Goal: Information Seeking & Learning: Learn about a topic

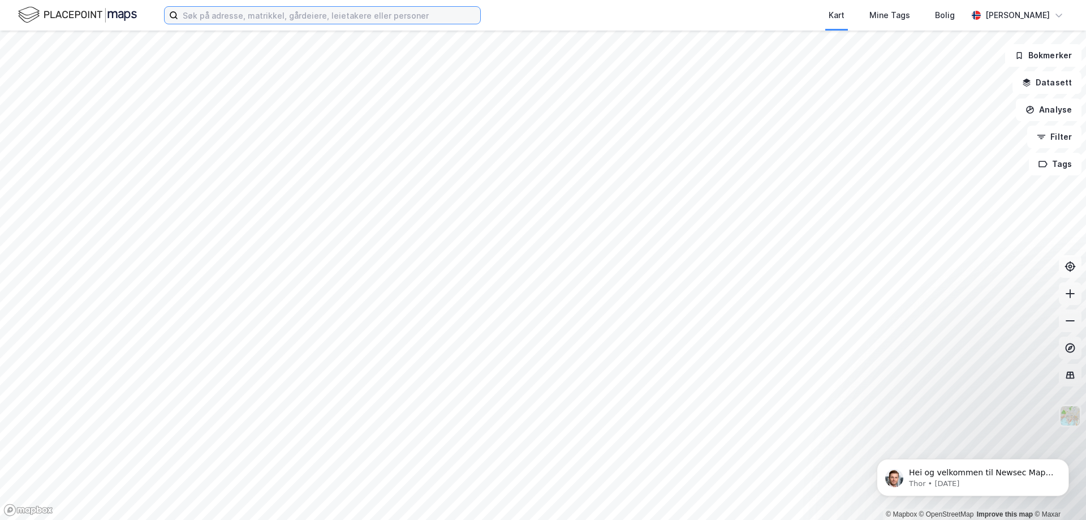
click at [250, 18] on input at bounding box center [329, 15] width 302 height 17
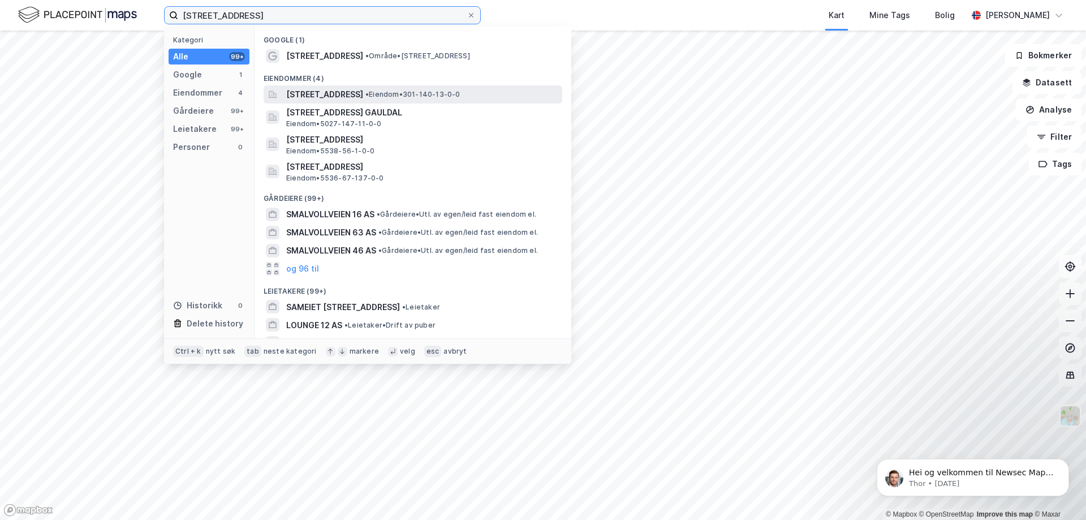
type input "[STREET_ADDRESS]"
click at [343, 91] on span "[STREET_ADDRESS]" at bounding box center [324, 95] width 77 height 14
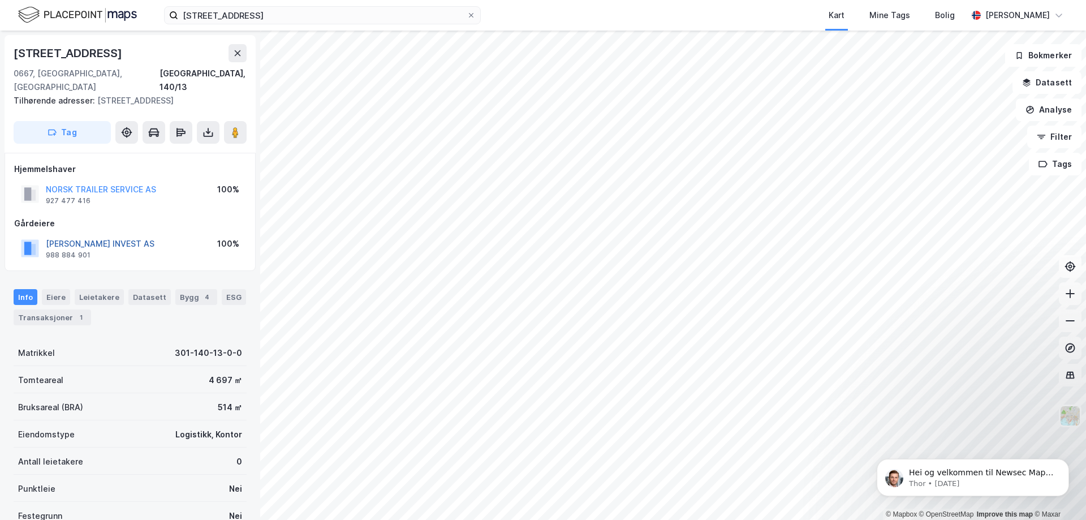
click at [0, 0] on button "[PERSON_NAME] INVEST AS" at bounding box center [0, 0] width 0 height 0
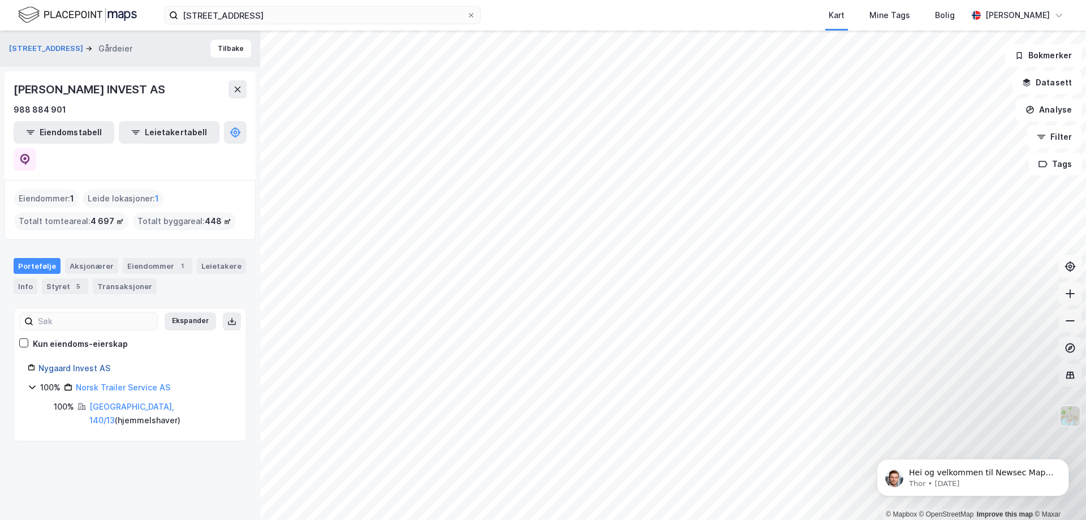
click at [81, 363] on link "Nygaard Invest AS" at bounding box center [74, 368] width 72 height 10
click at [178, 400] on div "[GEOGRAPHIC_DATA], 140/13 ( hjemmelshaver )" at bounding box center [160, 413] width 143 height 27
click at [179, 413] on div "Smalvollveien 12 Gårdeier [PERSON_NAME] INVEST AS 988 884 901 Eiendomstabell Le…" at bounding box center [130, 275] width 260 height 489
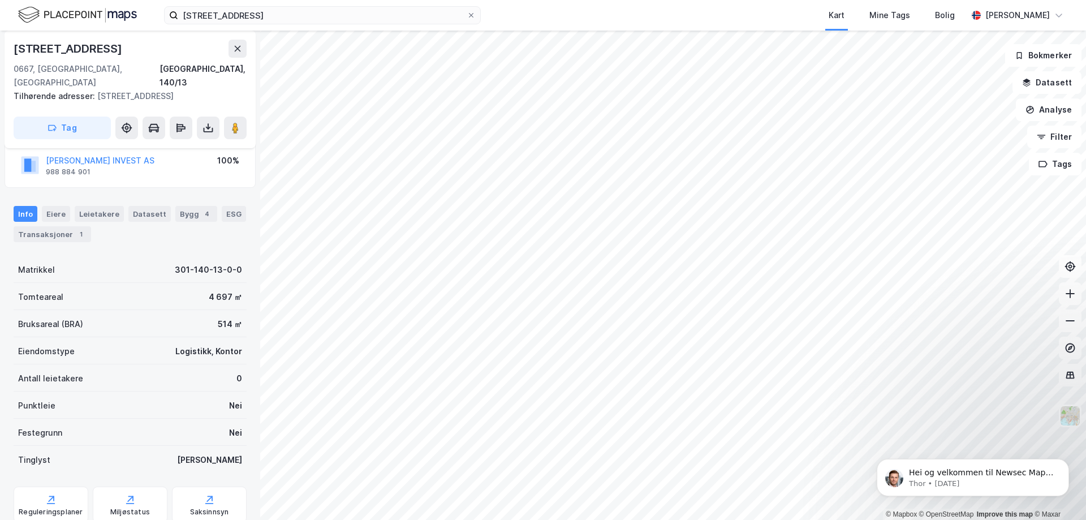
scroll to position [110, 0]
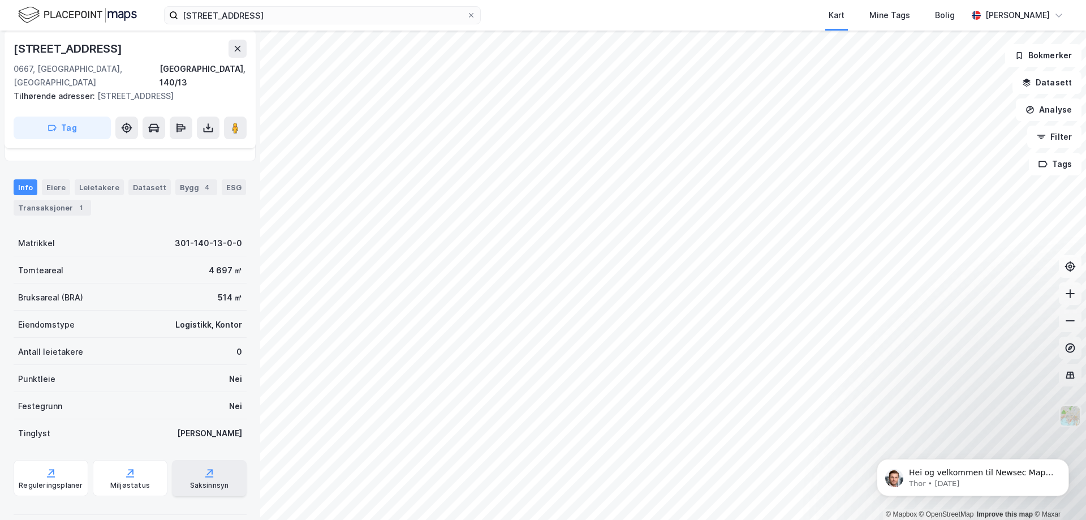
click at [197, 481] on div "Saksinnsyn" at bounding box center [209, 485] width 39 height 9
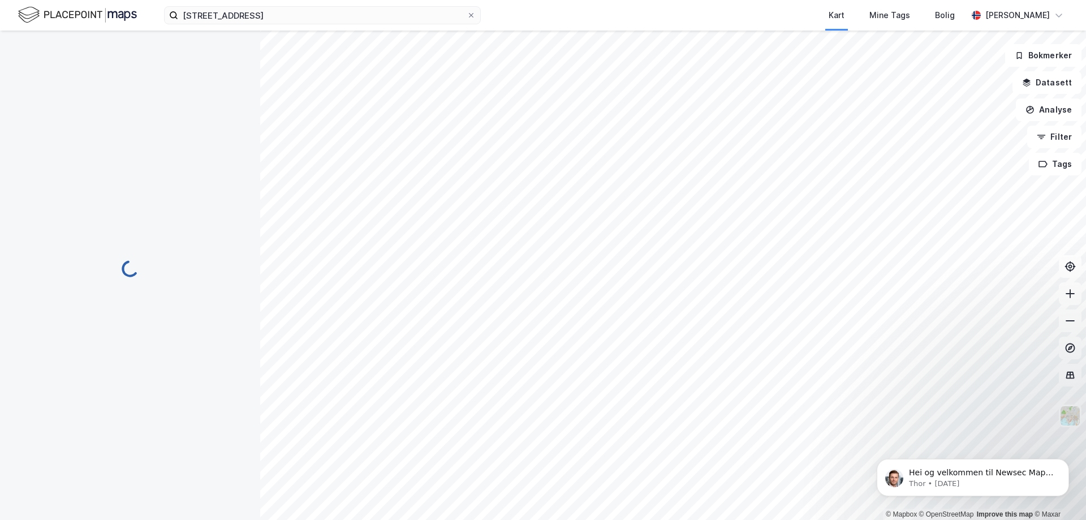
scroll to position [110, 0]
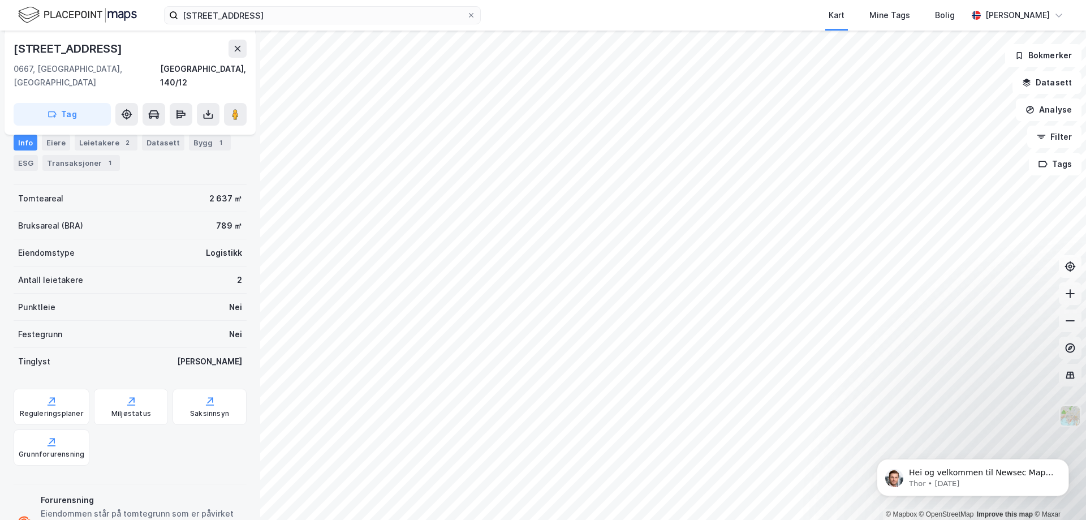
scroll to position [96, 0]
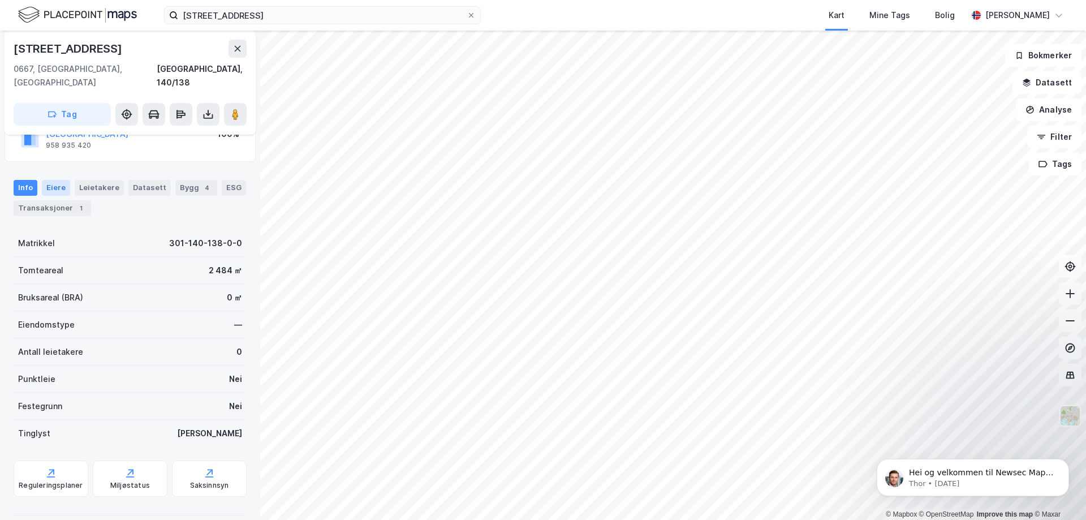
click at [51, 180] on div "Eiere" at bounding box center [56, 188] width 28 height 16
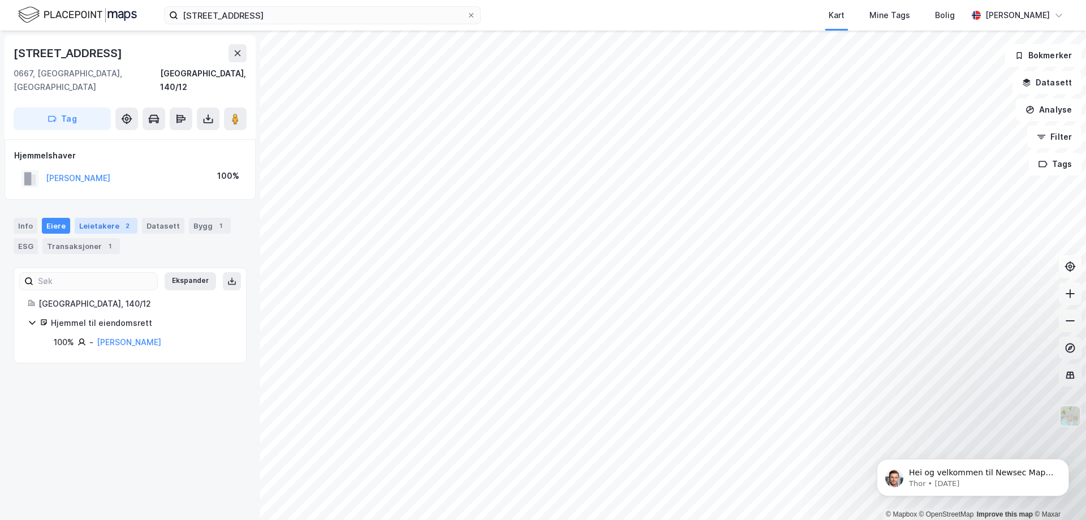
click at [94, 218] on div "Leietakere 2" at bounding box center [106, 226] width 63 height 16
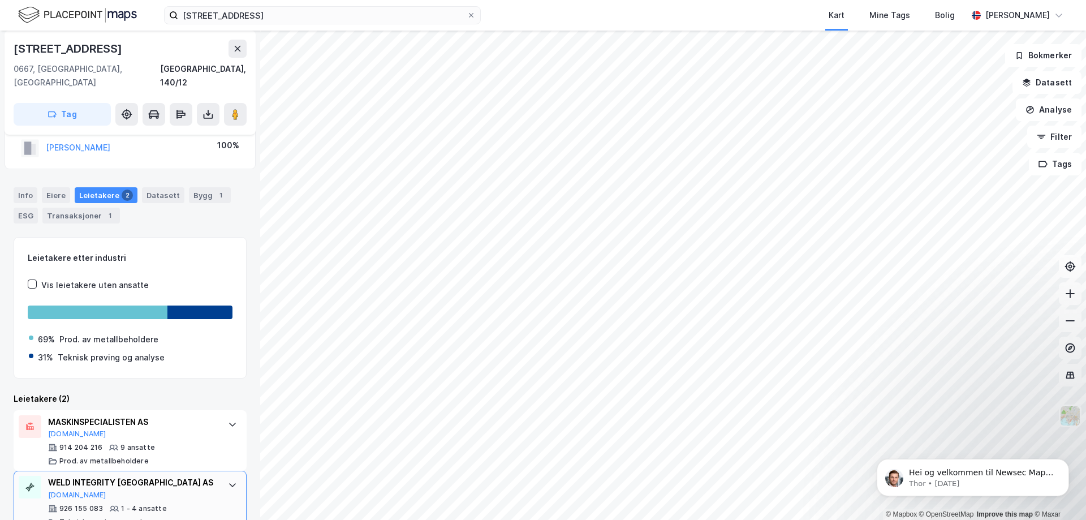
scroll to position [43, 0]
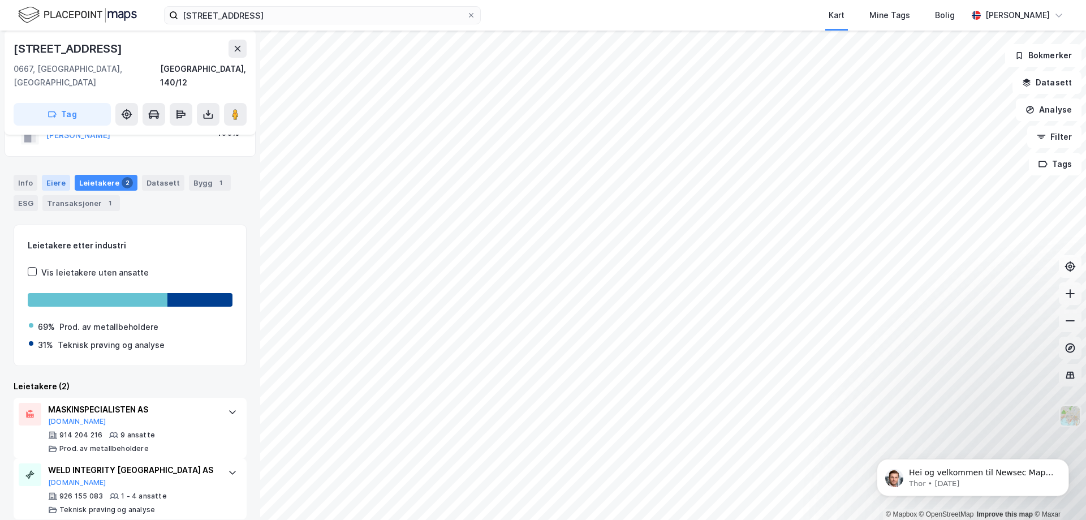
click at [45, 175] on div "Eiere" at bounding box center [56, 183] width 28 height 16
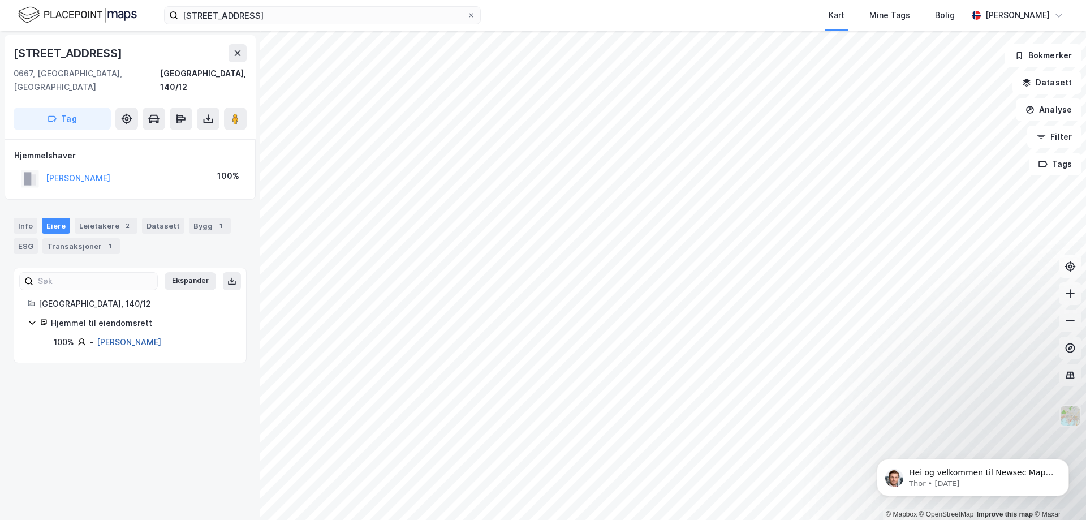
click at [132, 337] on link "[PERSON_NAME]" at bounding box center [129, 342] width 64 height 10
click at [99, 218] on div "Leietakere 2" at bounding box center [106, 226] width 63 height 16
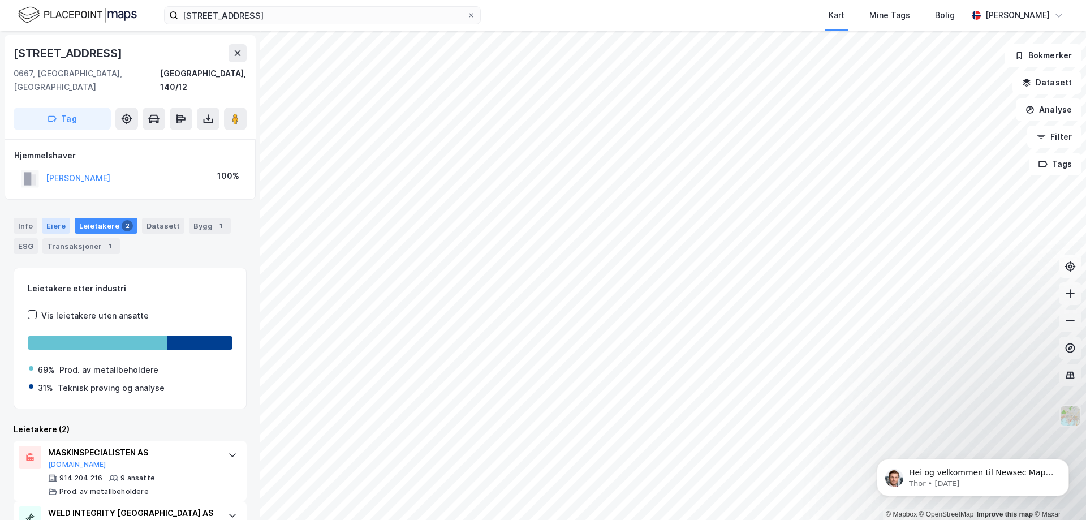
click at [54, 218] on div "Eiere" at bounding box center [56, 226] width 28 height 16
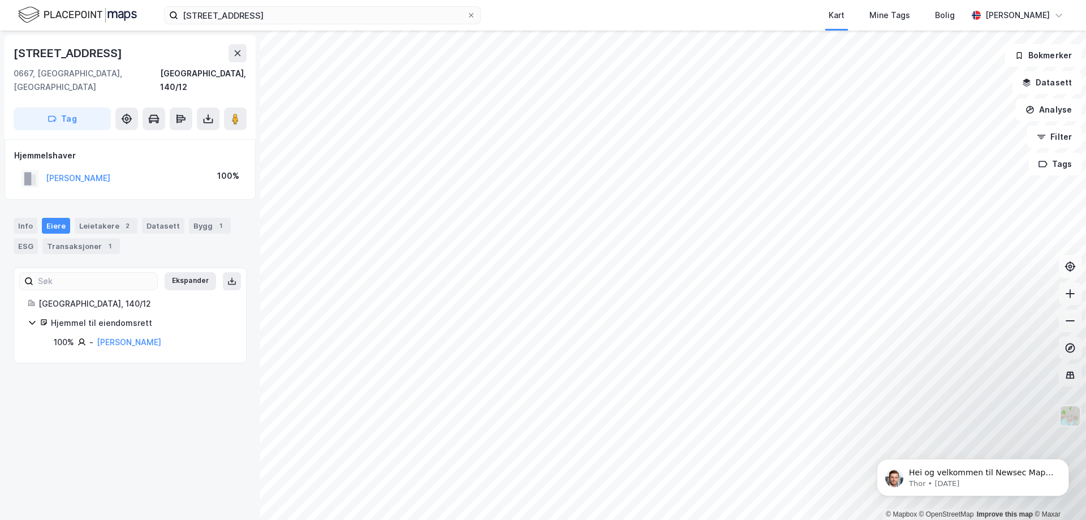
click at [129, 356] on div "[STREET_ADDRESS], 140/12 Tag Hjemmelshaver [PERSON_NAME] 100% Info Eiere Leieta…" at bounding box center [130, 275] width 260 height 489
click at [24, 218] on div "Info" at bounding box center [26, 226] width 24 height 16
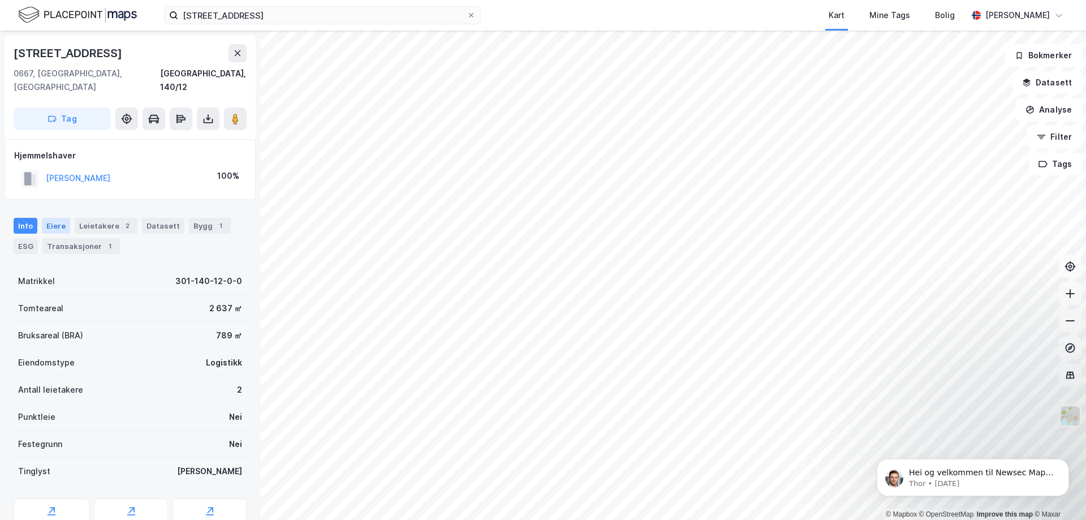
click at [56, 218] on div "Eiere" at bounding box center [56, 226] width 28 height 16
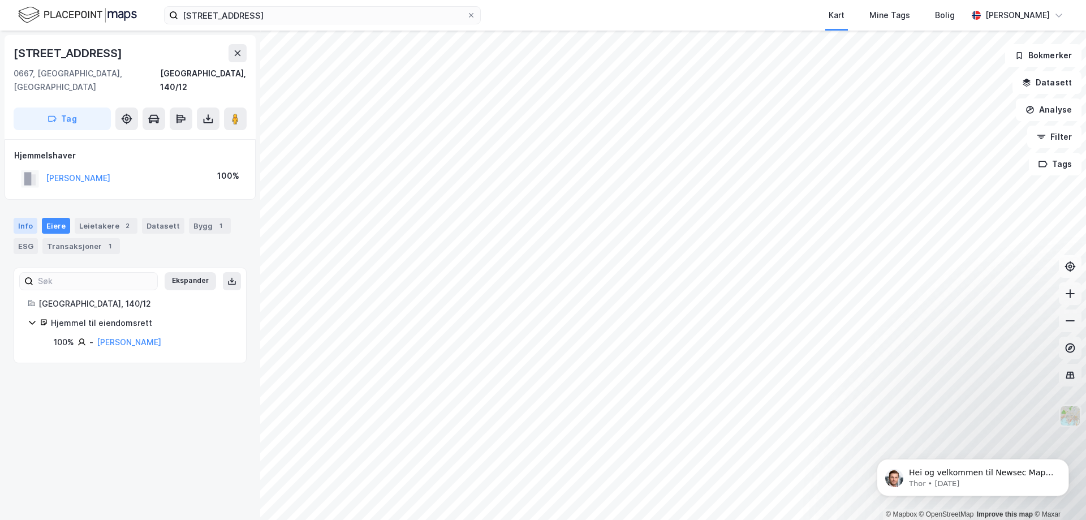
click at [24, 218] on div "Info" at bounding box center [26, 226] width 24 height 16
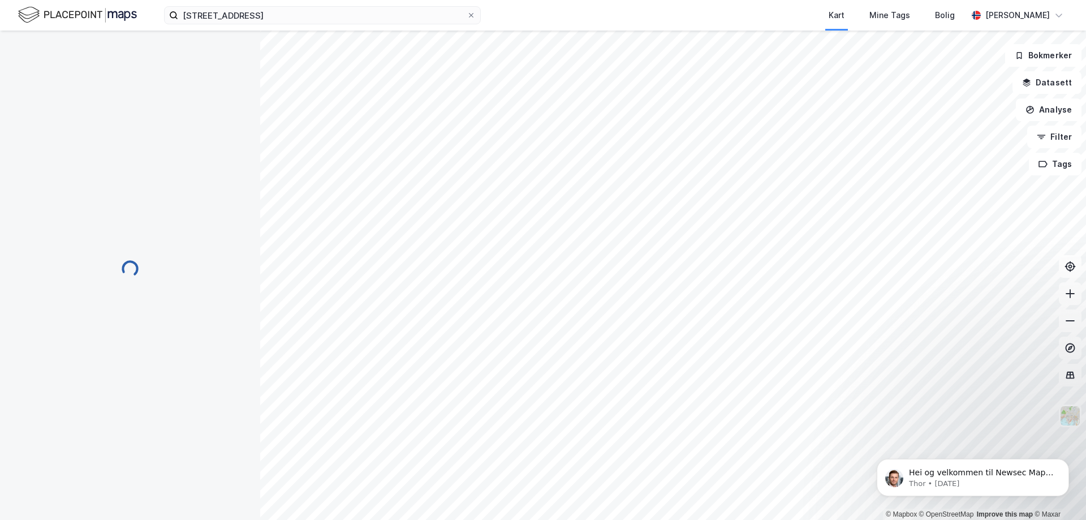
scroll to position [1, 0]
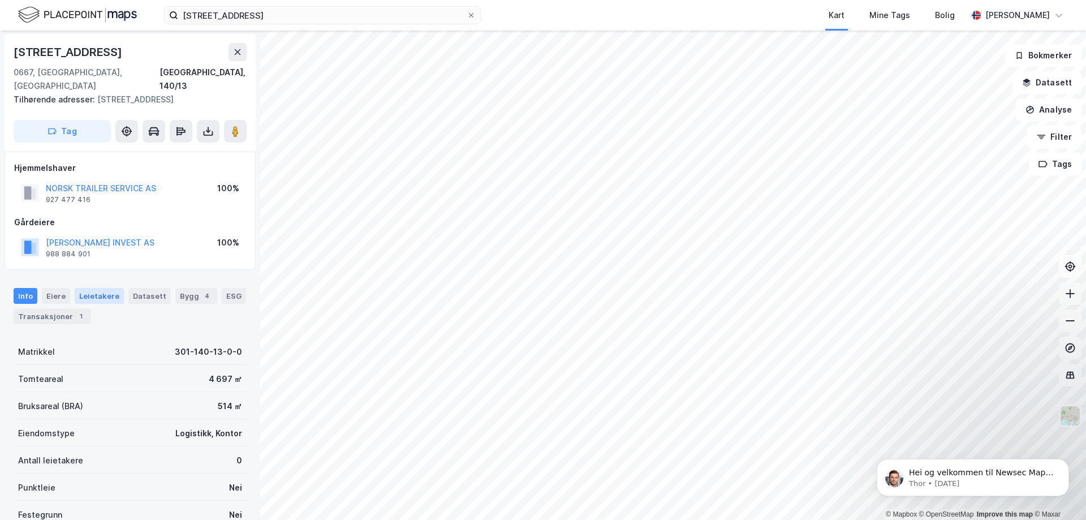
click at [87, 288] on div "Leietakere" at bounding box center [99, 296] width 49 height 16
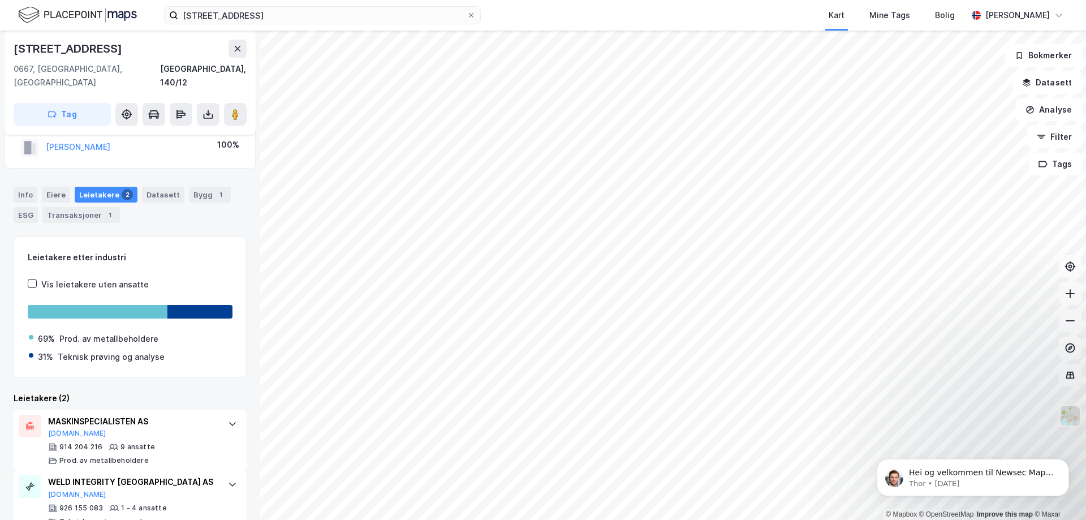
scroll to position [43, 0]
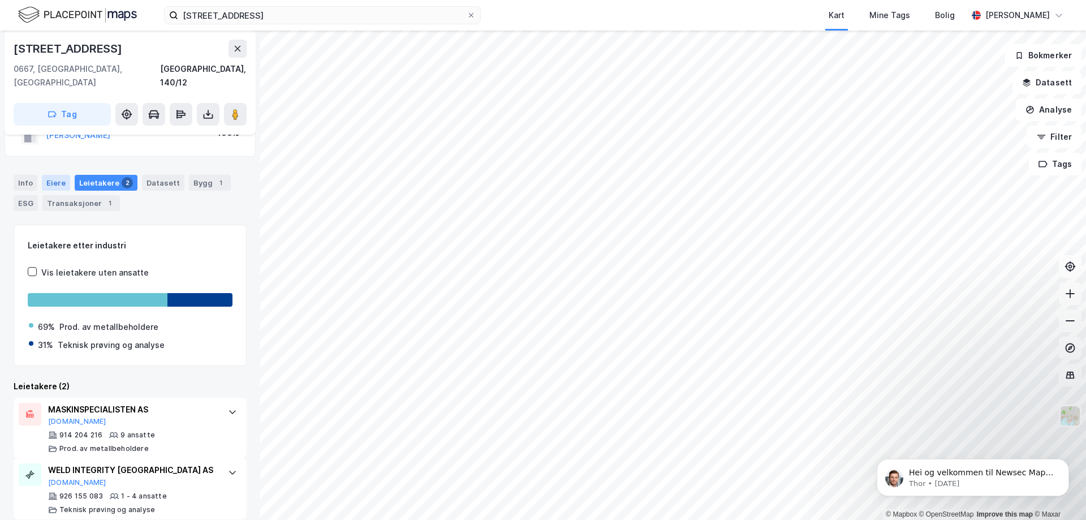
click at [57, 175] on div "Eiere" at bounding box center [56, 183] width 28 height 16
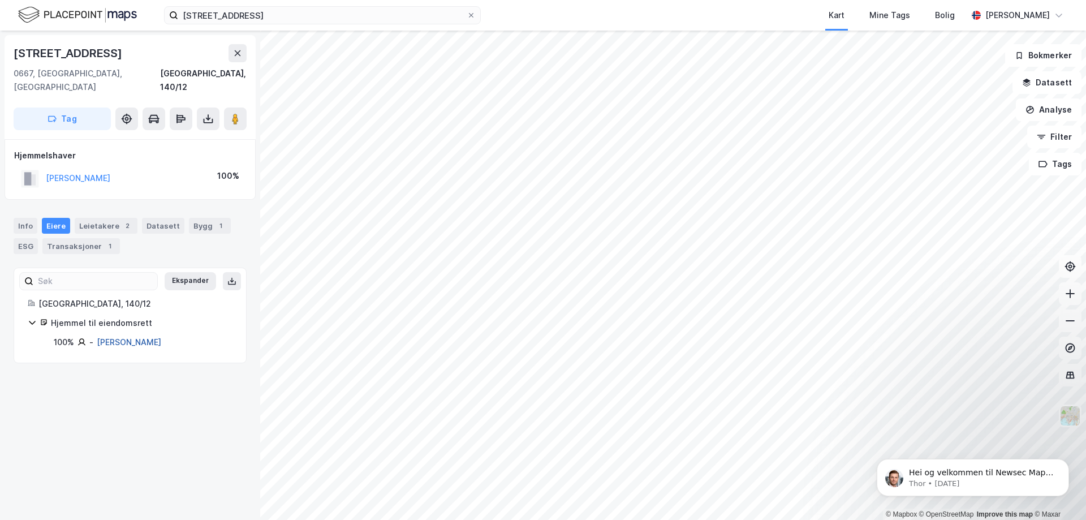
click at [129, 337] on link "[PERSON_NAME]" at bounding box center [129, 342] width 64 height 10
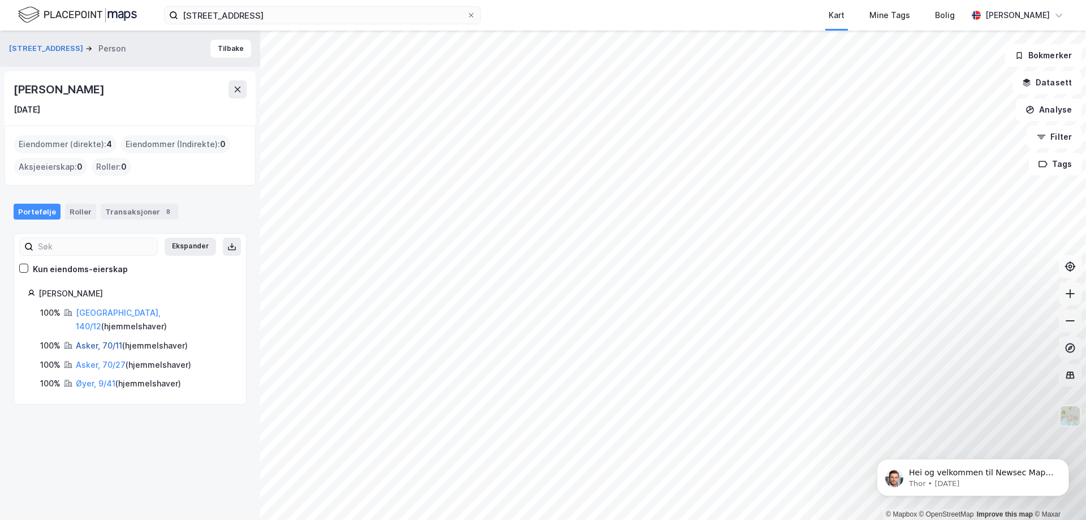
click at [104, 340] on link "Asker, 70/11" at bounding box center [99, 345] width 46 height 10
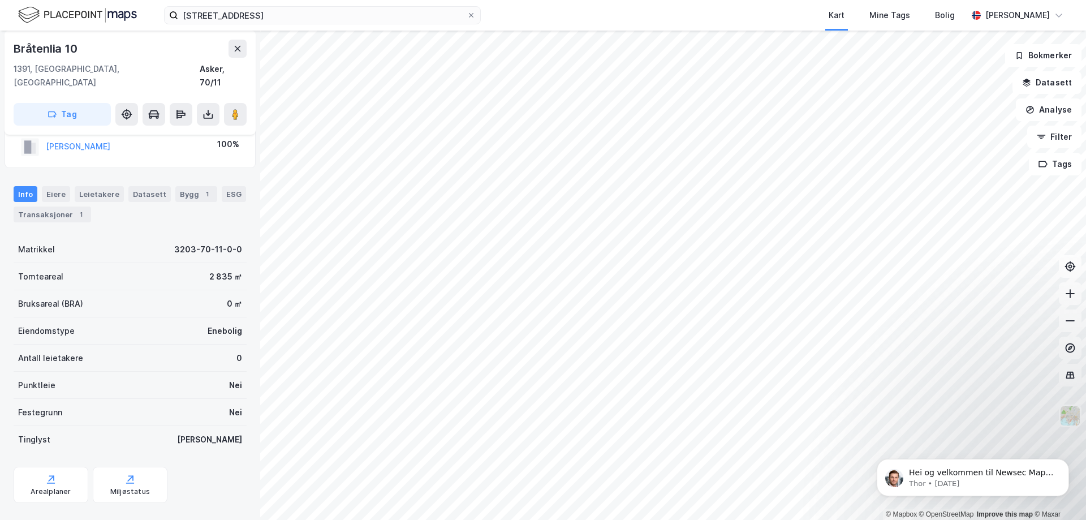
scroll to position [74, 0]
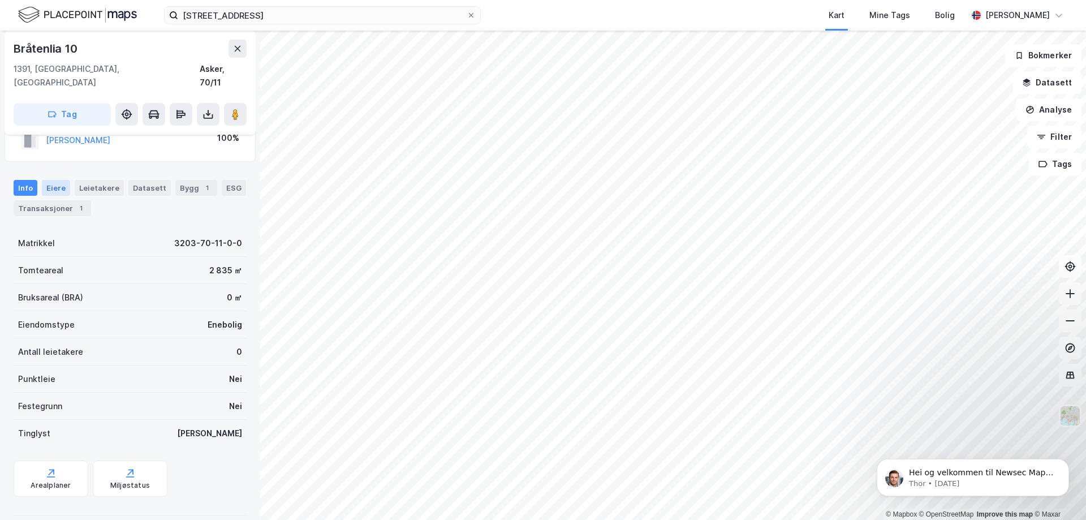
click at [59, 180] on div "Eiere" at bounding box center [56, 188] width 28 height 16
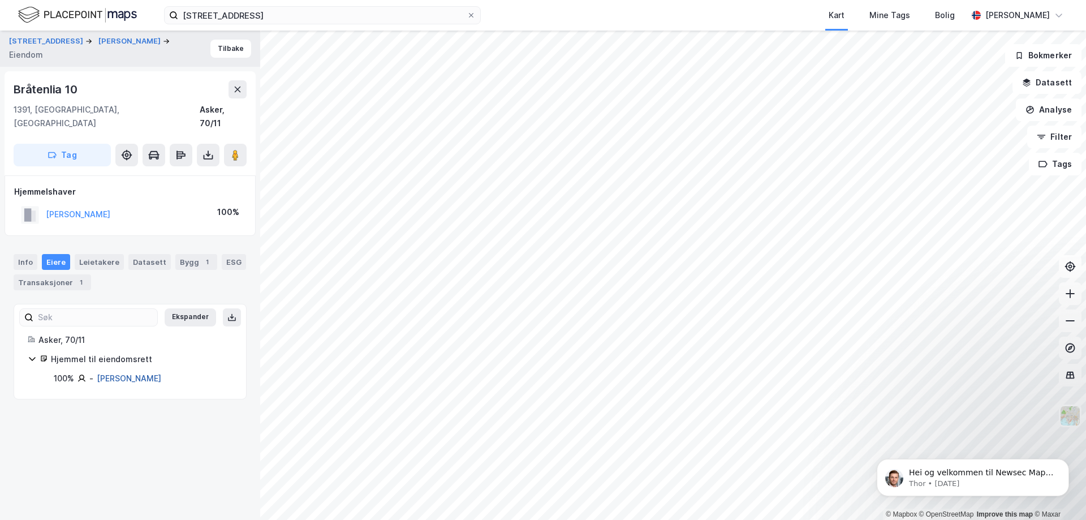
click at [125, 373] on link "[PERSON_NAME]" at bounding box center [129, 378] width 64 height 10
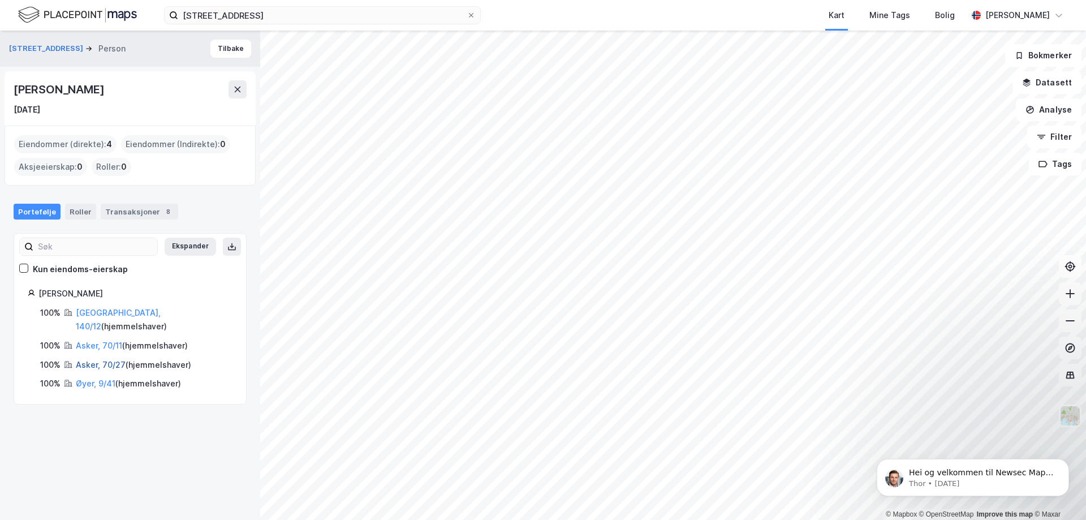
click at [106, 360] on link "Asker, 70/27" at bounding box center [101, 365] width 50 height 10
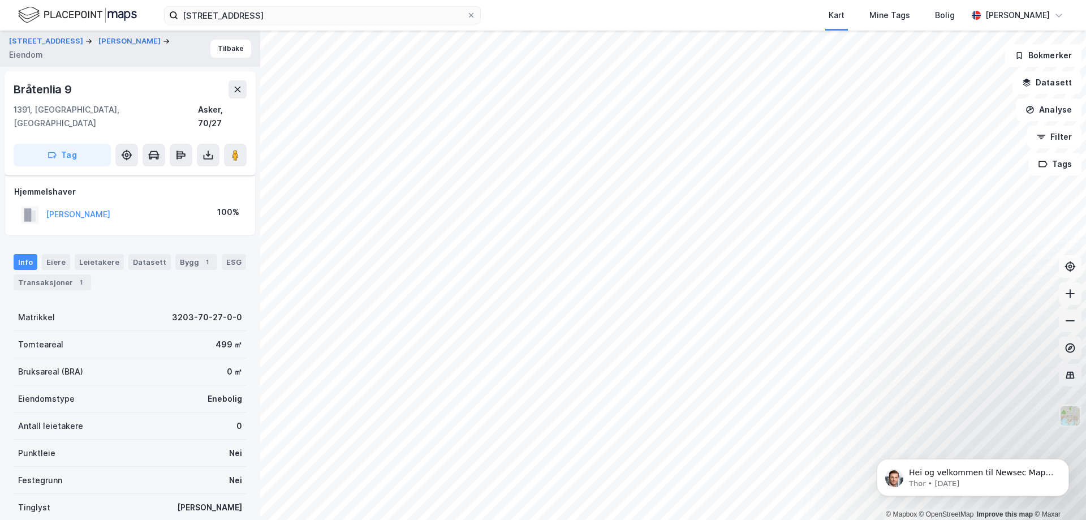
scroll to position [74, 0]
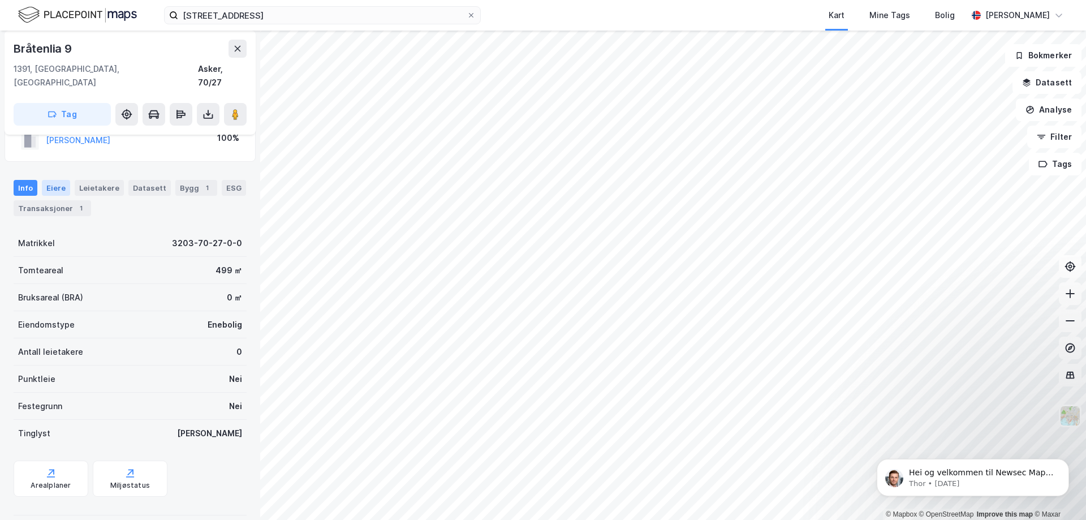
click at [58, 180] on div "Eiere" at bounding box center [56, 188] width 28 height 16
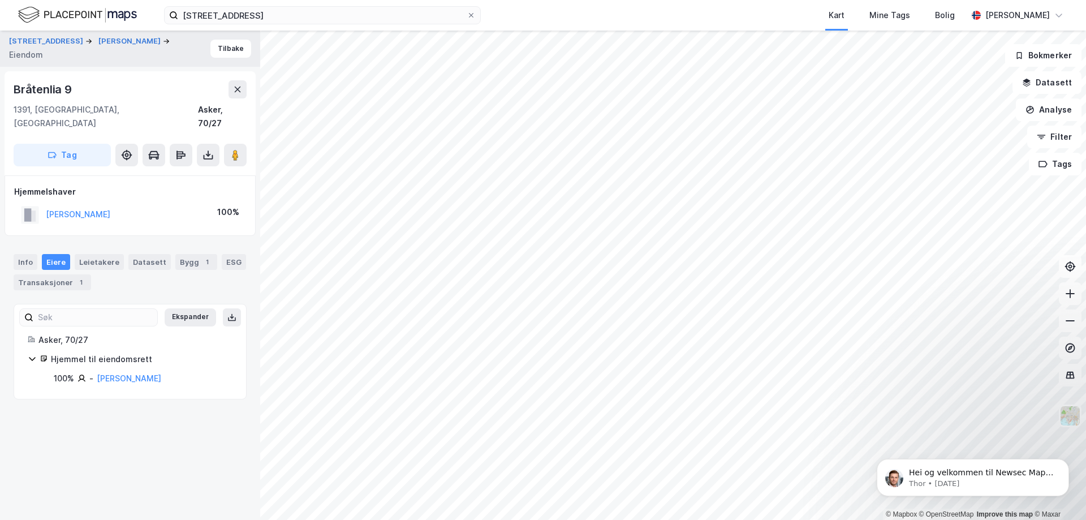
click at [126, 372] on div "[PERSON_NAME]" at bounding box center [129, 379] width 64 height 14
click at [128, 373] on link "[PERSON_NAME]" at bounding box center [129, 378] width 64 height 10
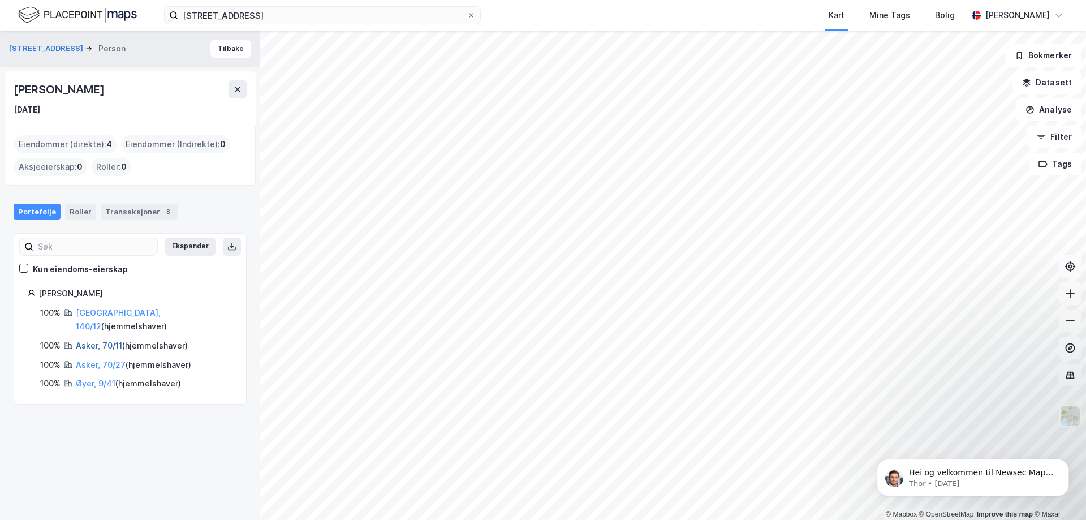
click at [105, 340] on link "Asker, 70/11" at bounding box center [99, 345] width 46 height 10
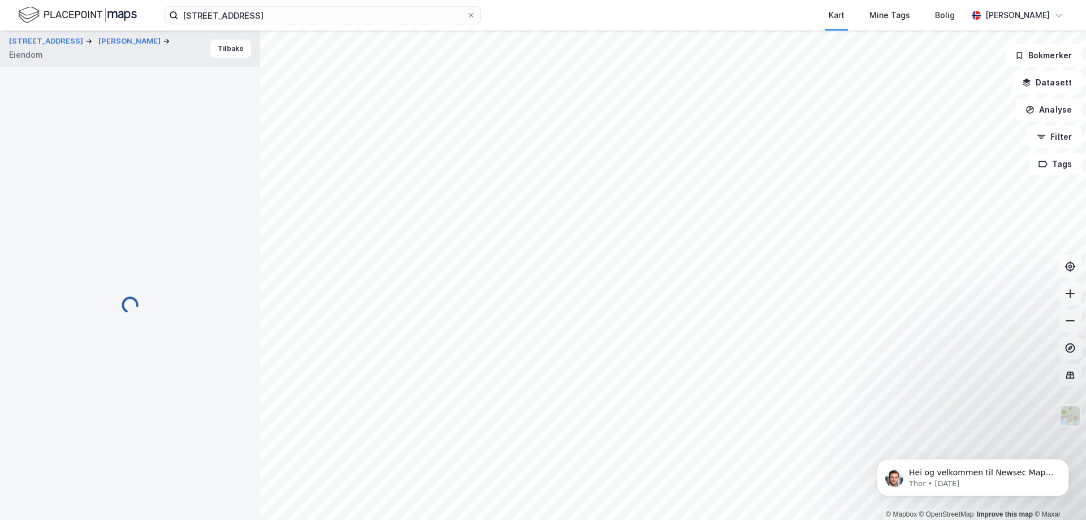
scroll to position [74, 0]
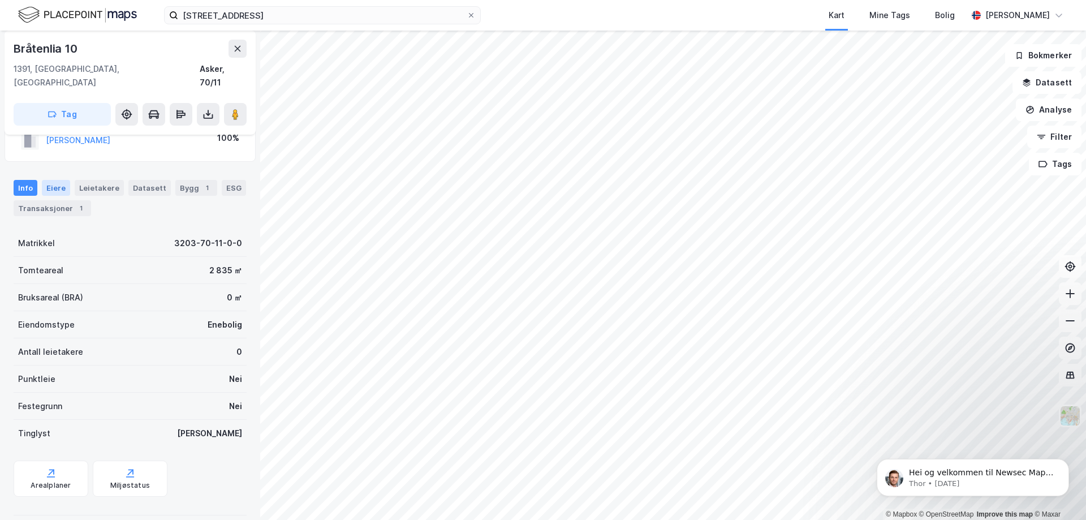
click at [52, 180] on div "Eiere" at bounding box center [56, 188] width 28 height 16
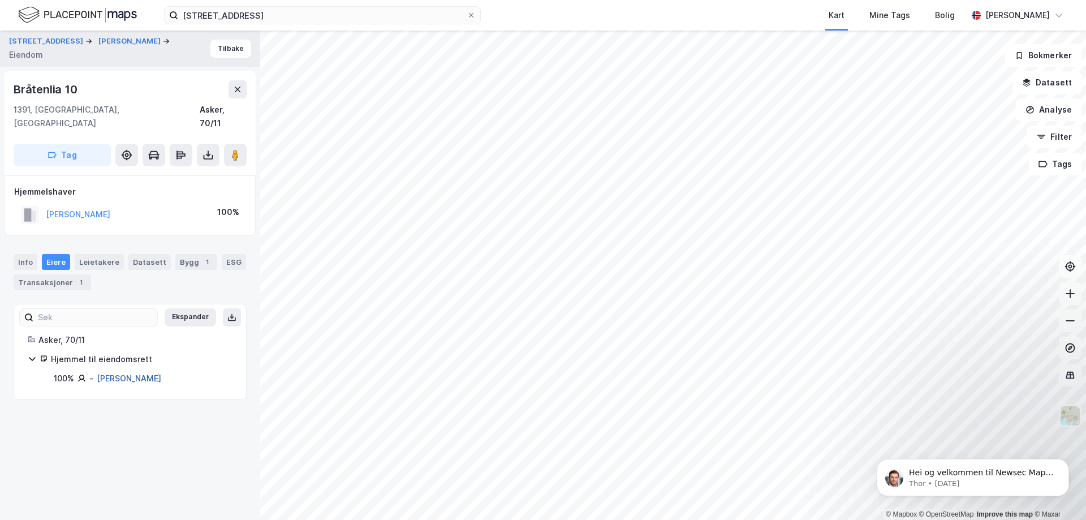
click at [116, 373] on link "[PERSON_NAME]" at bounding box center [129, 378] width 64 height 10
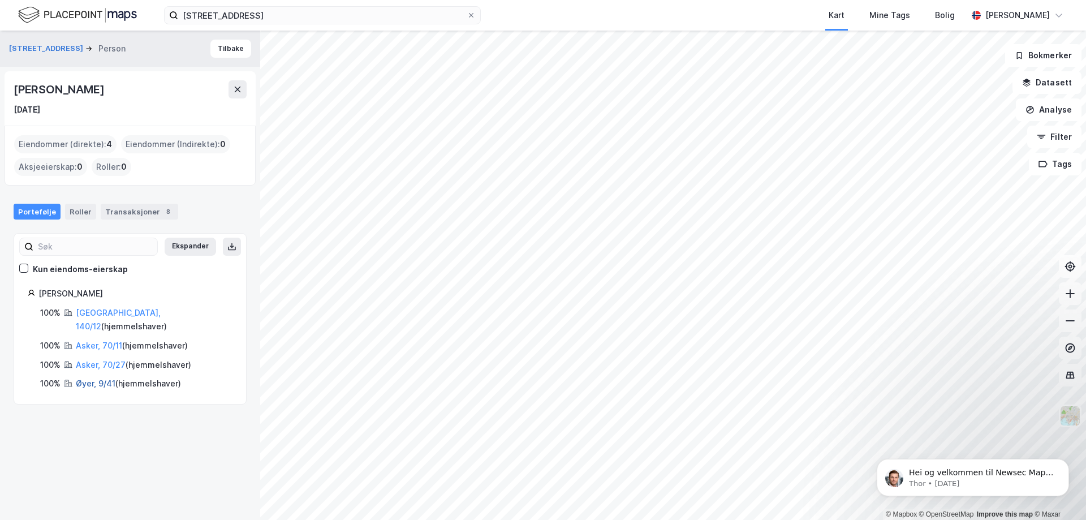
click at [98, 378] on link "Øyer, 9/41" at bounding box center [96, 383] width 40 height 10
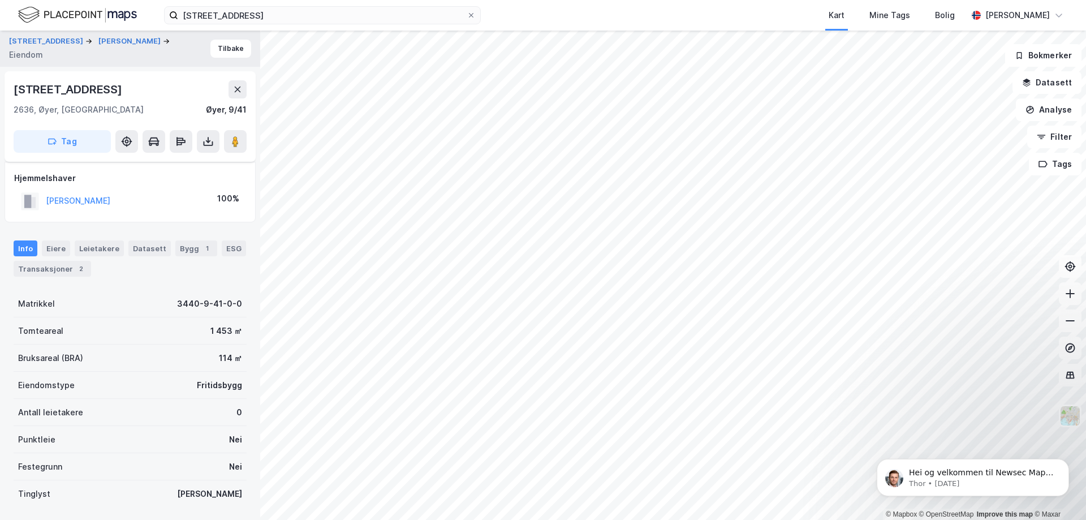
scroll to position [74, 0]
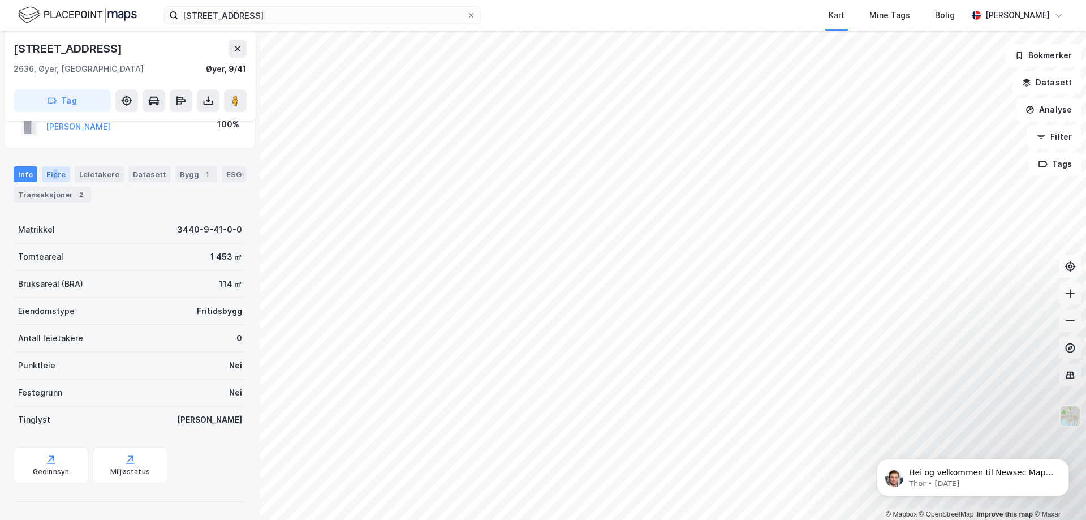
click at [54, 170] on div "Eiere" at bounding box center [56, 174] width 28 height 16
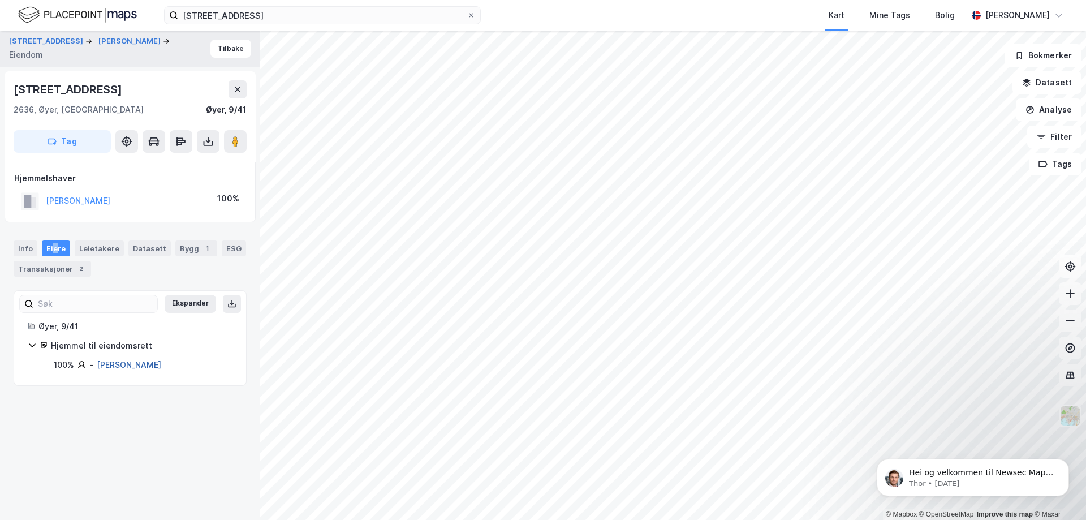
click at [131, 367] on link "[PERSON_NAME]" at bounding box center [129, 365] width 64 height 10
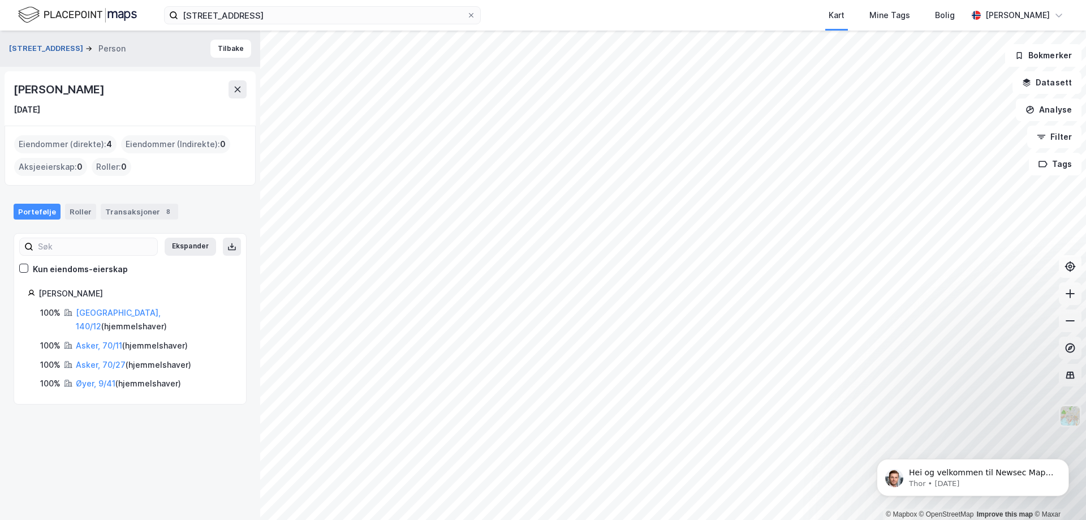
click at [29, 49] on button "[STREET_ADDRESS]" at bounding box center [47, 48] width 76 height 11
